Goal: Task Accomplishment & Management: Manage account settings

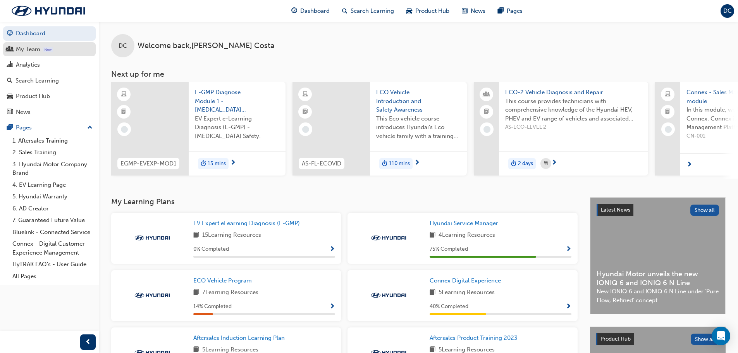
click at [28, 51] on div "My Team" at bounding box center [28, 49] width 24 height 9
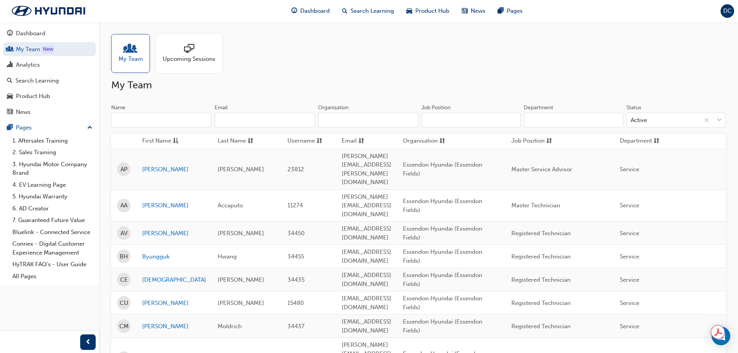
click at [167, 69] on div "Upcoming Sessions" at bounding box center [189, 53] width 66 height 39
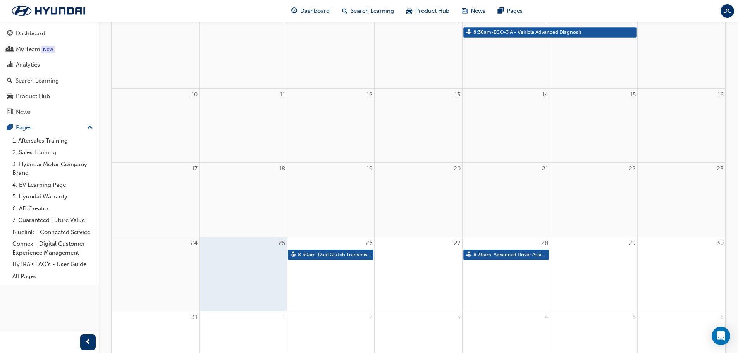
scroll to position [267, 0]
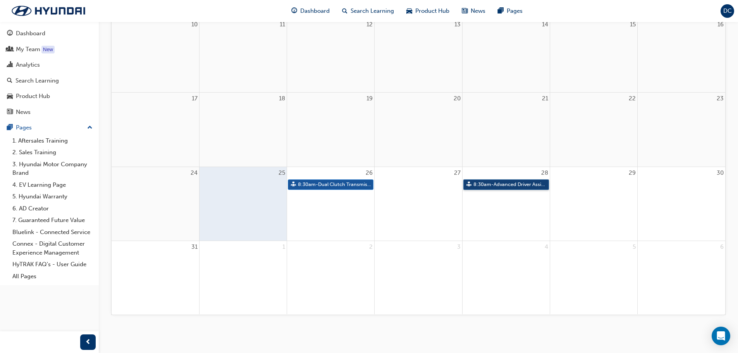
click at [505, 182] on link "8:30am - Advanced Driver Assist Systems" at bounding box center [506, 184] width 86 height 10
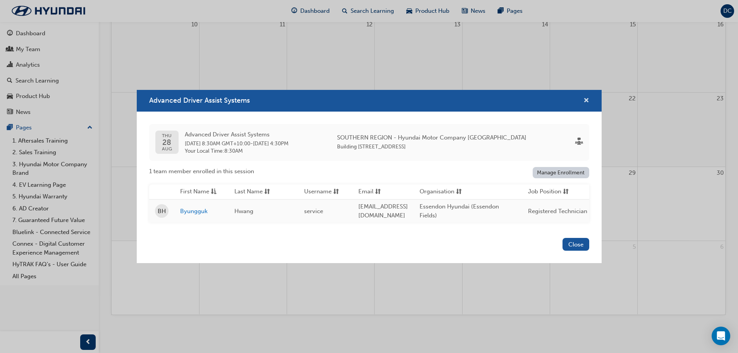
click at [583, 101] on span "cross-icon" at bounding box center [586, 101] width 6 height 7
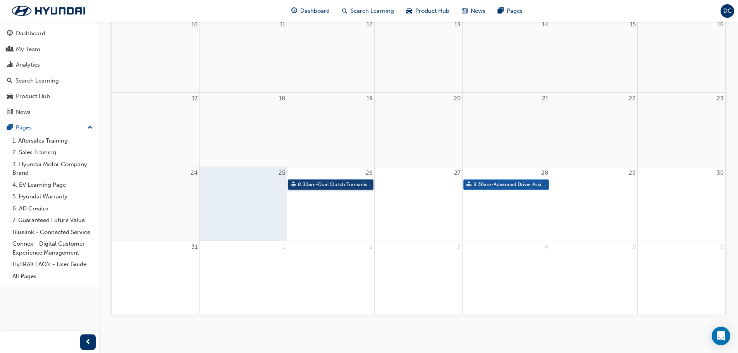
click at [336, 185] on link "8:30am - Dual Clutch Transmissions" at bounding box center [331, 184] width 86 height 10
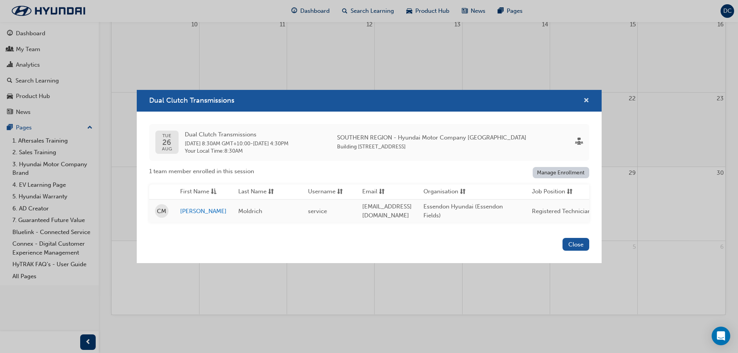
click at [584, 100] on span "cross-icon" at bounding box center [586, 101] width 6 height 7
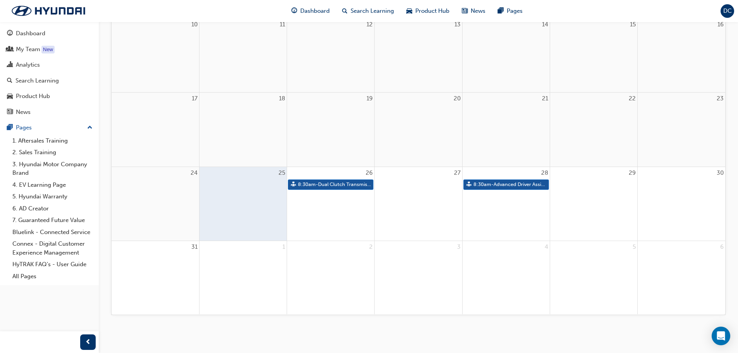
click at [331, 211] on div "26 8:30am - Dual Clutch Transmissions" at bounding box center [330, 204] width 87 height 74
click at [30, 47] on div "My Team" at bounding box center [28, 49] width 24 height 9
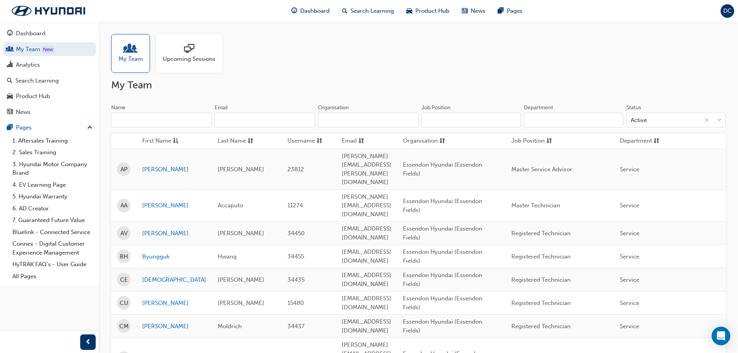
drag, startPoint x: 199, startPoint y: 86, endPoint x: 182, endPoint y: 61, distance: 30.3
drag, startPoint x: 182, startPoint y: 61, endPoint x: 189, endPoint y: 58, distance: 8.0
click at [189, 58] on span "Upcoming Sessions" at bounding box center [189, 59] width 53 height 9
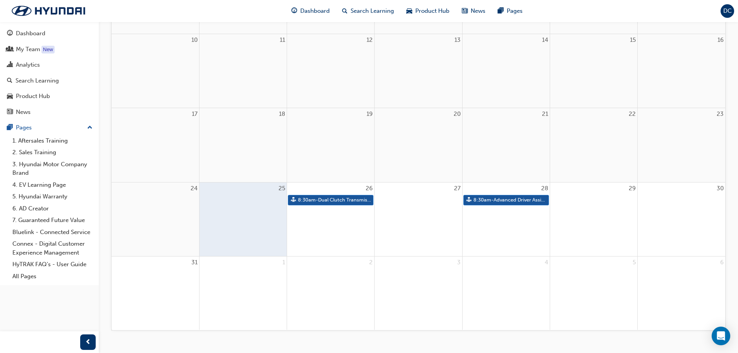
scroll to position [267, 0]
